Goal: Communication & Community: Answer question/provide support

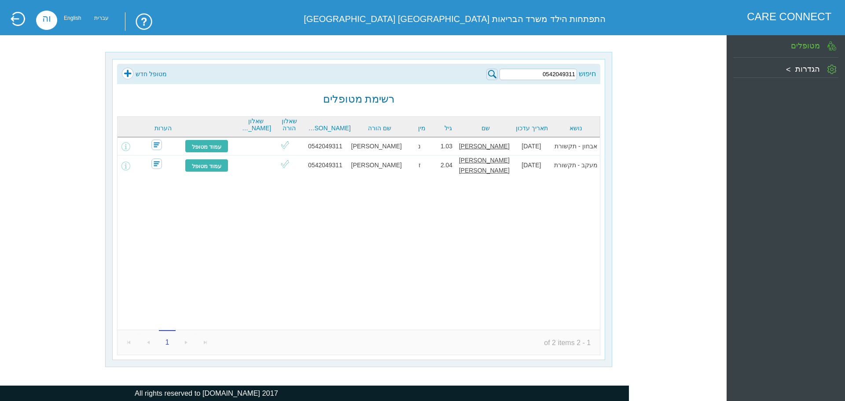
click at [266, 112] on div "חיפוש 0542049311 מטופל חדש רשימת מטופלים נושא תאריך עדכון שם גיל מין שם הורה [P…" at bounding box center [358, 209] width 493 height 301
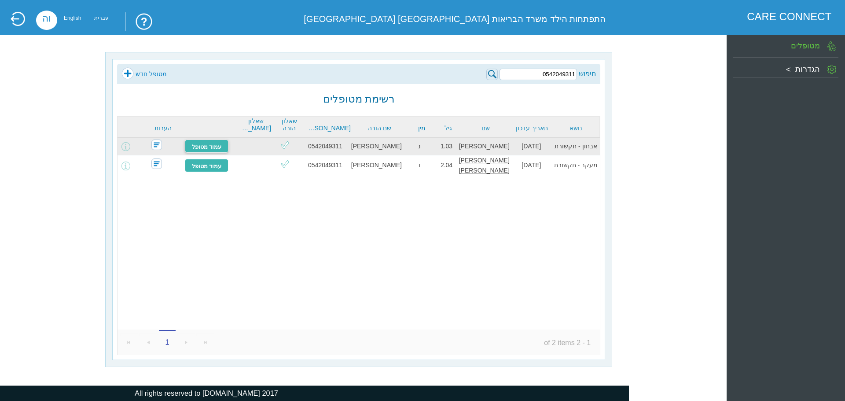
click at [198, 148] on link "עמוד מטופל" at bounding box center [207, 146] width 44 height 13
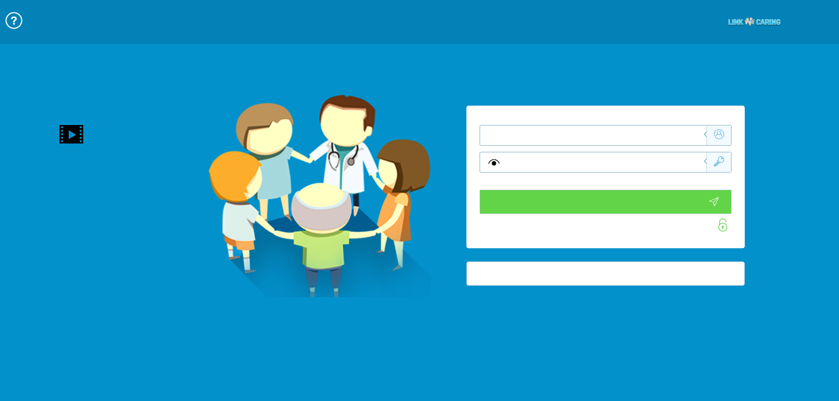
type input "התחבר עכשיו"
type input "עדיין לא? [PERSON_NAME] חשבון!"
click at [677, 140] on input "text" at bounding box center [607, 135] width 199 height 20
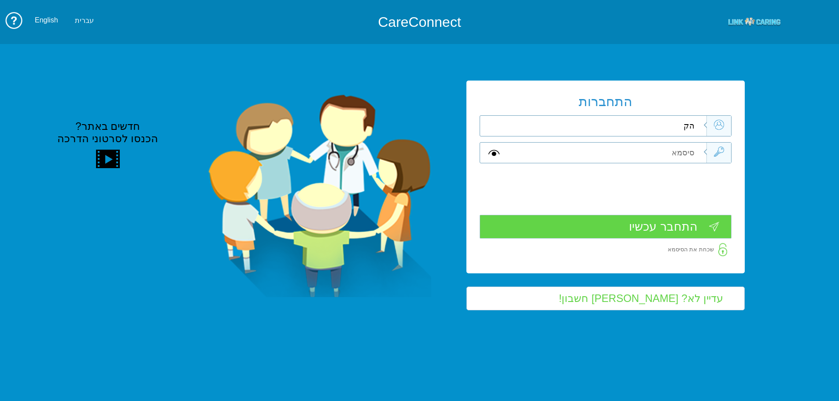
type input "ה"
type input "[PERSON_NAME][EMAIL_ADDRESS][DOMAIN_NAME]"
click at [679, 156] on input "text" at bounding box center [607, 153] width 199 height 20
type input "ה"
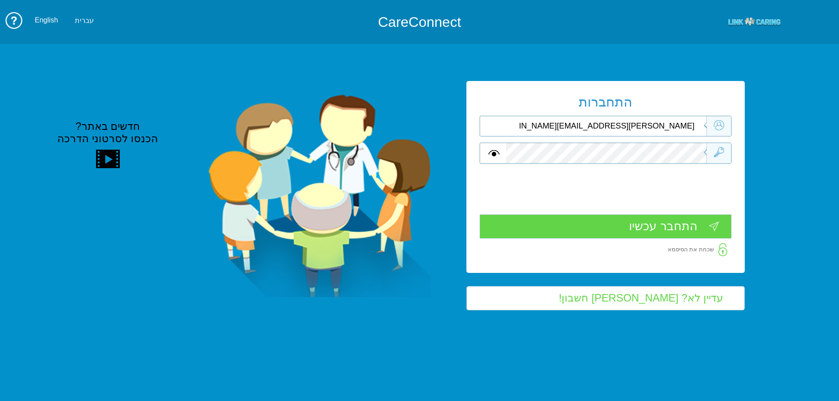
click at [705, 225] on input "התחבר עכשיו" at bounding box center [605, 226] width 252 height 24
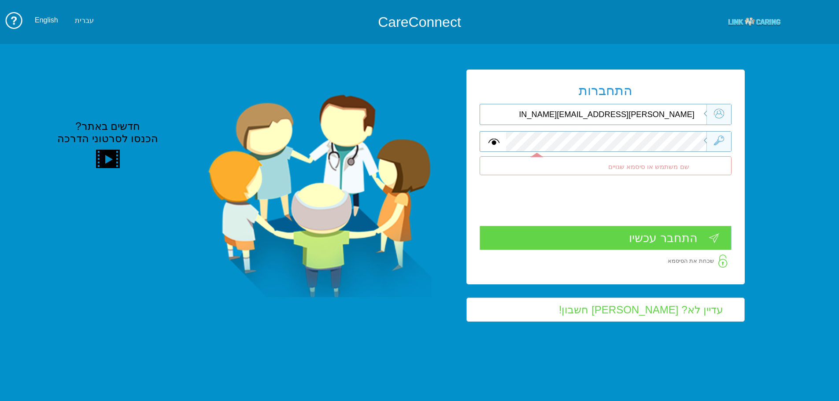
click at [624, 114] on input "[PERSON_NAME][EMAIL_ADDRESS][DOMAIN_NAME]" at bounding box center [607, 114] width 199 height 20
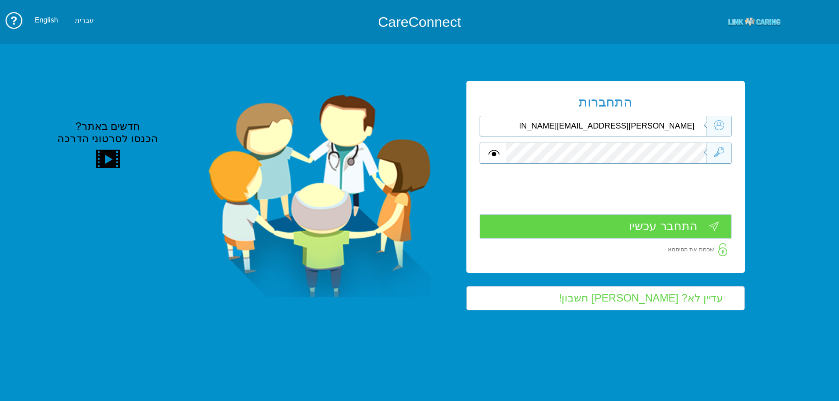
type input "[PERSON_NAME][EMAIL_ADDRESS][DOMAIN_NAME]"
click at [704, 226] on input "התחבר עכשיו" at bounding box center [605, 226] width 252 height 24
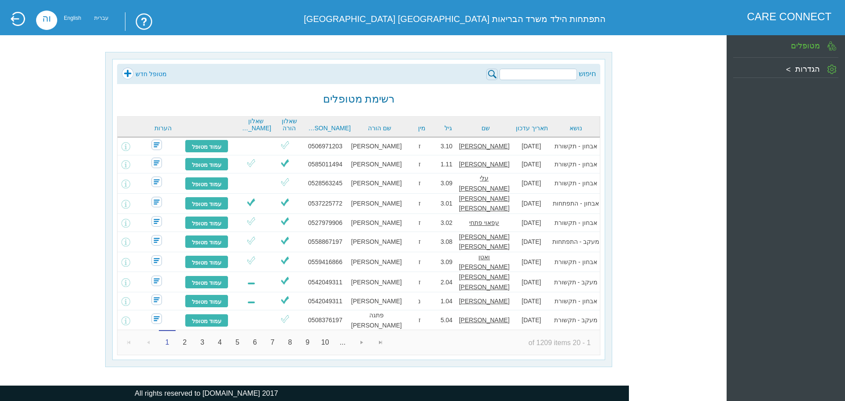
click at [563, 77] on input "search" at bounding box center [538, 74] width 77 height 11
type input "0585011494"
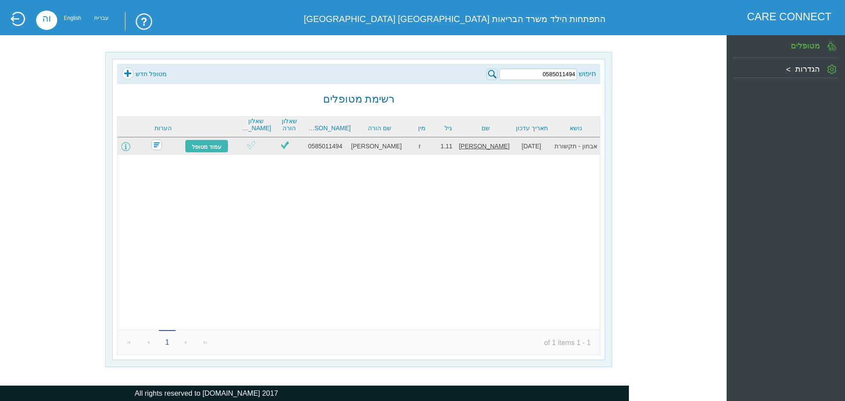
click at [130, 145] on span at bounding box center [126, 146] width 9 height 9
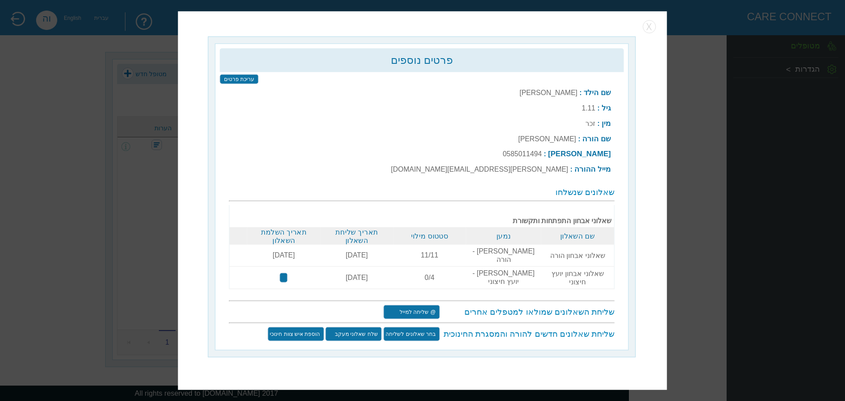
type input "שלח שוב"
click at [427, 305] on input "@ שליחה למייל" at bounding box center [411, 312] width 56 height 14
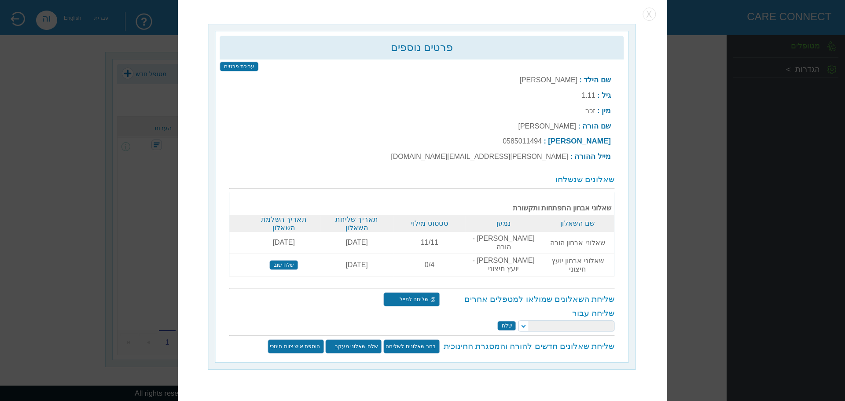
click at [521, 321] on select at bounding box center [566, 326] width 96 height 11
click at [527, 321] on select at bounding box center [566, 326] width 96 height 11
click at [524, 321] on select at bounding box center [566, 326] width 96 height 11
click at [526, 321] on select at bounding box center [566, 326] width 96 height 11
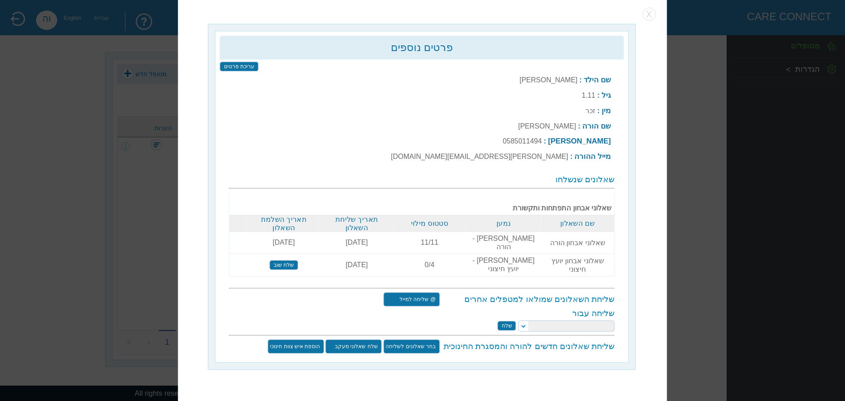
select select "[PERSON_NAME][EMAIL_ADDRESS][DOMAIN_NAME]"
click at [518, 321] on select "הילה קרסנופולסקי יעל מאייר יאיר צדקה ורד מזרחי קרן מאייר לפידות טלי זק סמדר מוז…" at bounding box center [566, 326] width 96 height 11
click at [505, 321] on input "שלח" at bounding box center [507, 326] width 18 height 10
